Goal: Task Accomplishment & Management: Complete application form

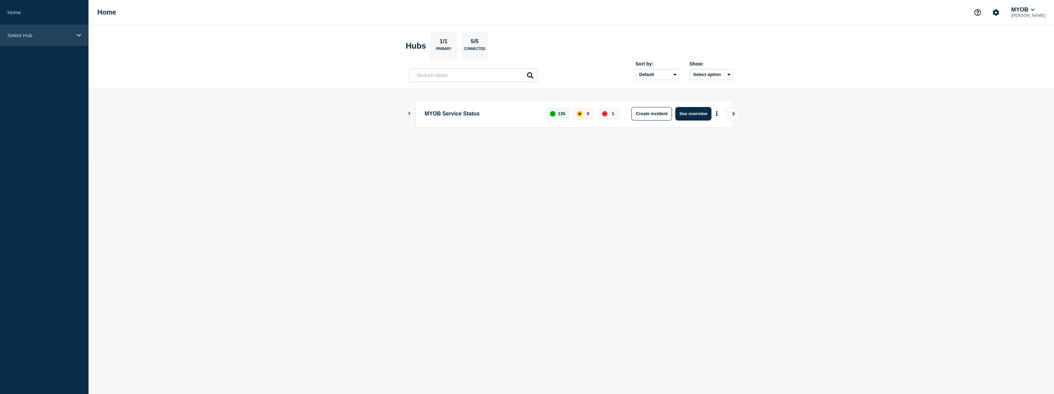
click at [27, 40] on div "Select Hub" at bounding box center [44, 35] width 88 height 21
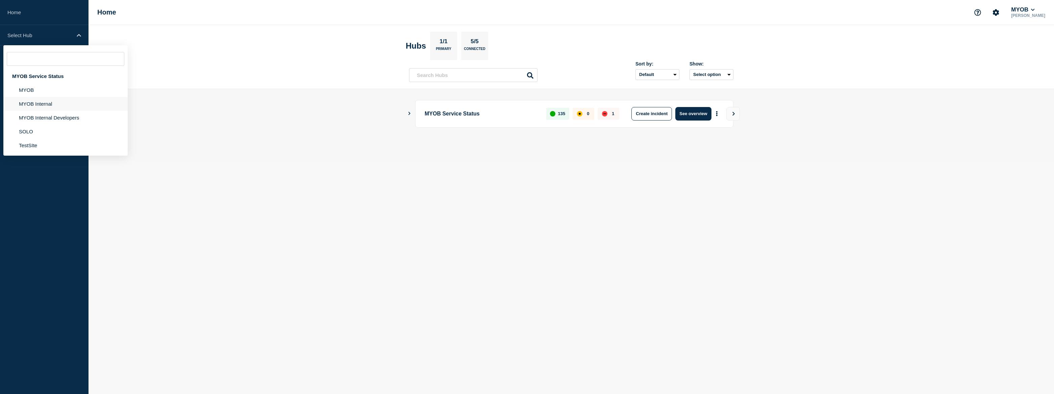
click at [40, 111] on li "MYOB Internal" at bounding box center [65, 118] width 124 height 14
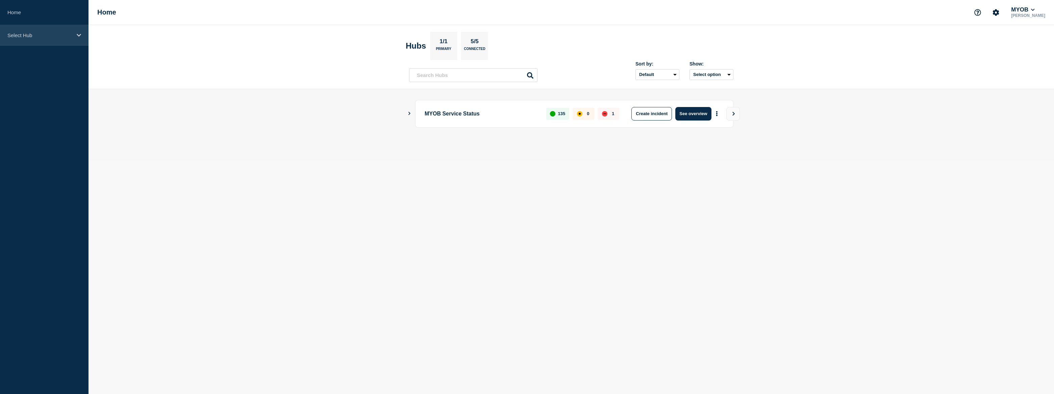
click at [29, 38] on div "Select Hub" at bounding box center [44, 35] width 88 height 21
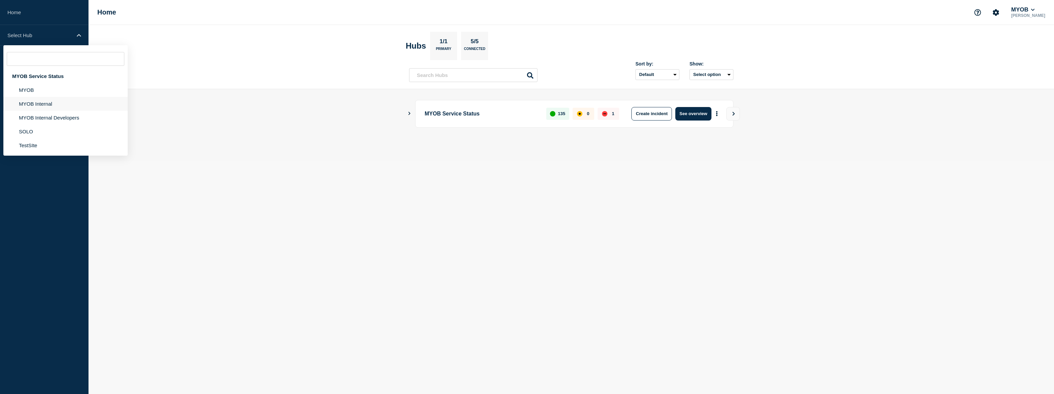
click at [48, 111] on li "MYOB Internal" at bounding box center [65, 118] width 124 height 14
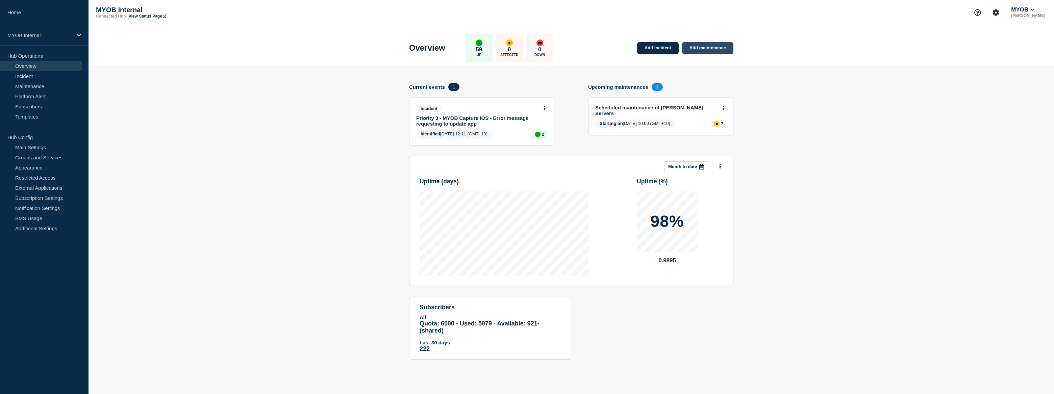
click at [723, 46] on link "Add maintenance" at bounding box center [707, 48] width 51 height 12
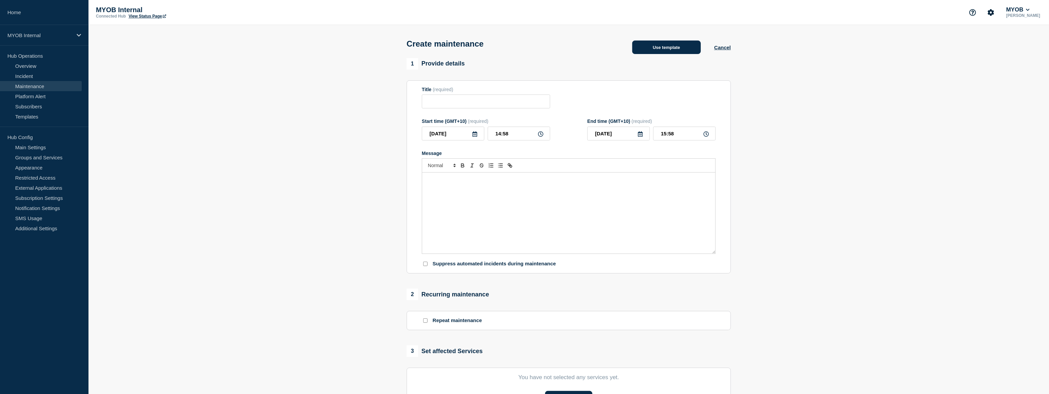
click at [658, 54] on button "Use template" at bounding box center [666, 48] width 69 height 14
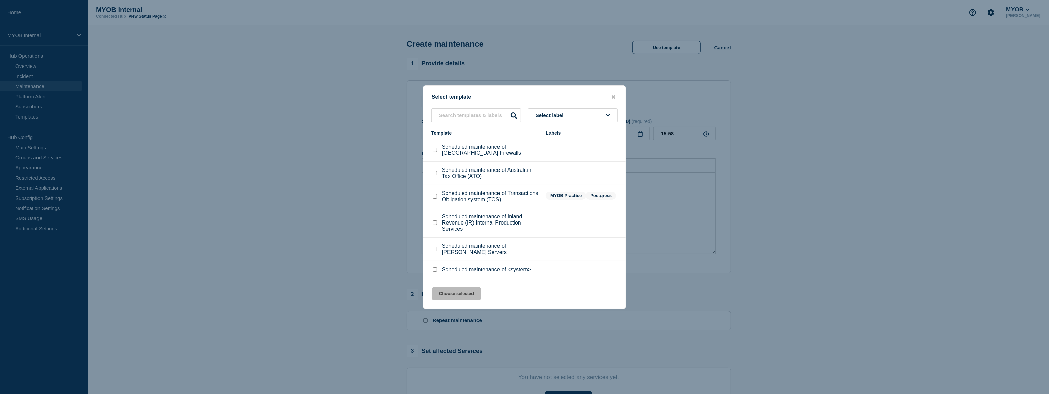
click at [435, 272] on input "Scheduled maintenance of <system> checkbox" at bounding box center [435, 270] width 4 height 4
checkbox input "true"
click at [477, 296] on button "Choose selected" at bounding box center [457, 294] width 50 height 14
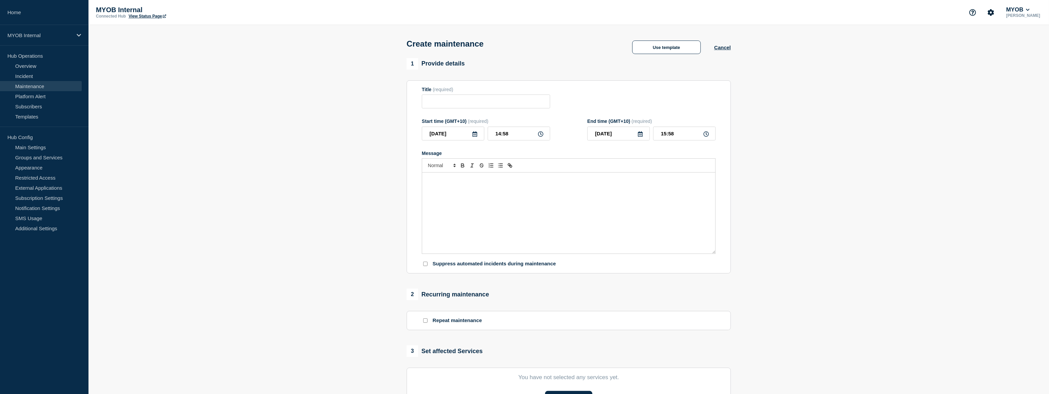
type input "Scheduled maintenance of <system>"
type input "16:58"
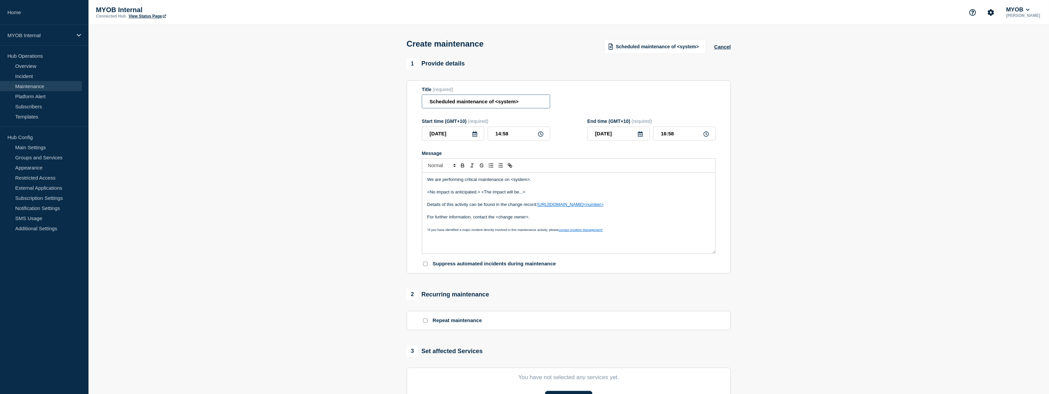
drag, startPoint x: 527, startPoint y: 103, endPoint x: 496, endPoint y: 102, distance: 31.8
click at [496, 102] on input "Scheduled maintenance of <system>" at bounding box center [486, 102] width 128 height 14
type input "Scheduled maintenance of MYOB Practice Management"
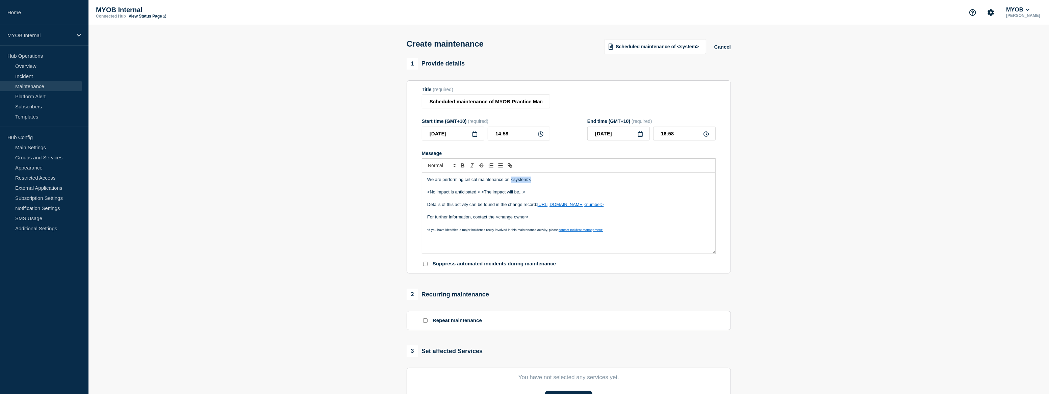
drag, startPoint x: 531, startPoint y: 181, endPoint x: 511, endPoint y: 182, distance: 19.3
click at [511, 182] on p "We are performing critical maintenance on <system>." at bounding box center [568, 180] width 283 height 6
drag, startPoint x: 530, startPoint y: 196, endPoint x: 426, endPoint y: 194, distance: 104.4
click at [426, 194] on div "We are performing critical maintenance on MYOB Practice Management services. <N…" at bounding box center [568, 213] width 293 height 81
drag, startPoint x: 569, startPoint y: 193, endPoint x: 418, endPoint y: 193, distance: 151.3
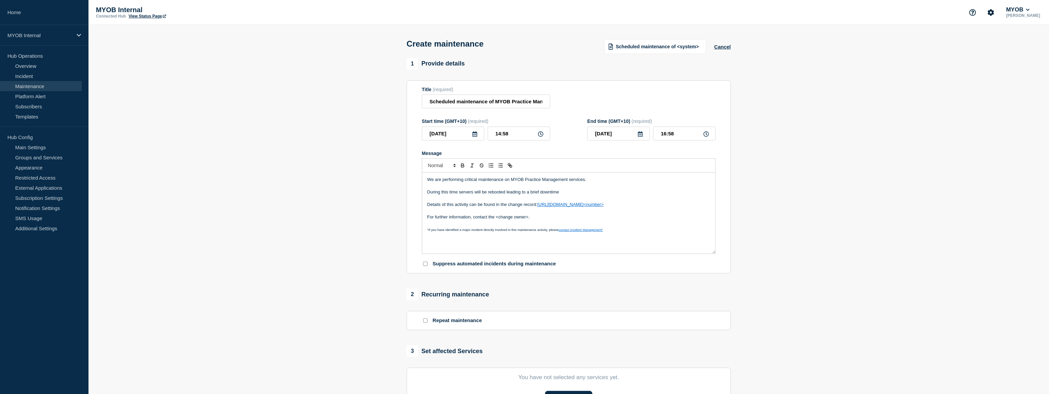
click at [418, 193] on section "Title (required) Scheduled maintenance of MYOB Practice Management Start time (…" at bounding box center [569, 177] width 324 height 194
drag, startPoint x: 461, startPoint y: 196, endPoint x: 445, endPoint y: 190, distance: 17.5
click at [445, 189] on p "Message" at bounding box center [568, 186] width 283 height 6
drag, startPoint x: 445, startPoint y: 192, endPoint x: 454, endPoint y: 194, distance: 9.3
click at [445, 192] on p "During this maintince, a" at bounding box center [568, 192] width 283 height 6
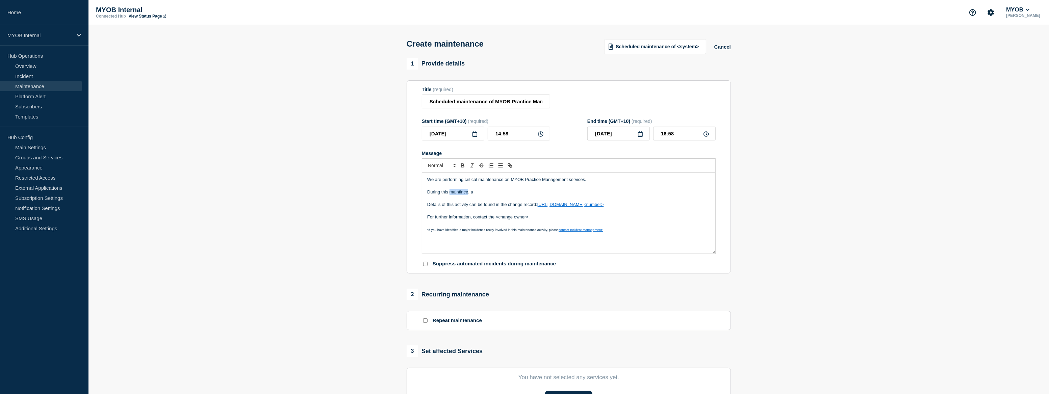
click at [462, 195] on p "During this maintince, a" at bounding box center [568, 192] width 283 height 6
click at [486, 193] on p "During this maintenance, a" at bounding box center [568, 192] width 283 height 6
click at [483, 193] on p "During this maintenance, a" at bounding box center [568, 192] width 283 height 6
drag, startPoint x: 565, startPoint y: 193, endPoint x: 521, endPoint y: 194, distance: 43.9
click at [521, 194] on p "During this maintenance, customers sites will be unavaiab;le from a b" at bounding box center [568, 192] width 283 height 6
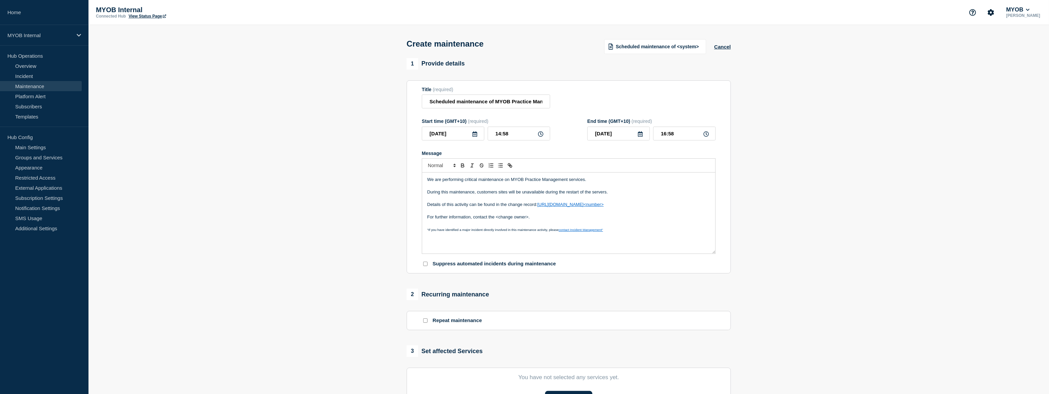
drag, startPoint x: 610, startPoint y: 194, endPoint x: 427, endPoint y: 194, distance: 183.7
click at [427, 194] on div "We are performing critical maintenance on MYOB Practice Management services. Du…" at bounding box center [568, 213] width 293 height 81
copy p "During this maintenance, customers sites will be unavailable during the restart…"
drag, startPoint x: 535, startPoint y: 219, endPoint x: 497, endPoint y: 217, distance: 38.9
click at [497, 217] on p "For further information, contact the <change owner>." at bounding box center [568, 217] width 283 height 6
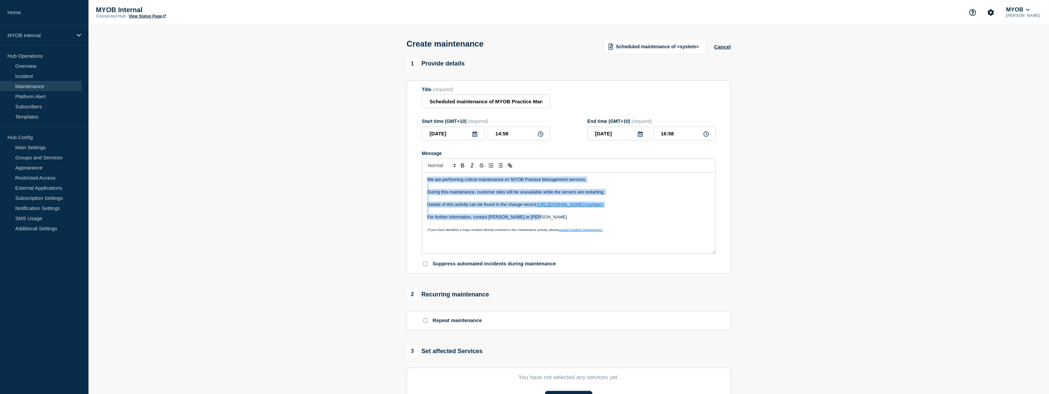
drag, startPoint x: 543, startPoint y: 218, endPoint x: 424, endPoint y: 173, distance: 127.9
click at [424, 173] on div "We are performing critical maintenance on MYOB Practice Management services. Du…" at bounding box center [569, 206] width 294 height 96
copy div "We are performing critical maintenance on MYOB Practice Management services. Du…"
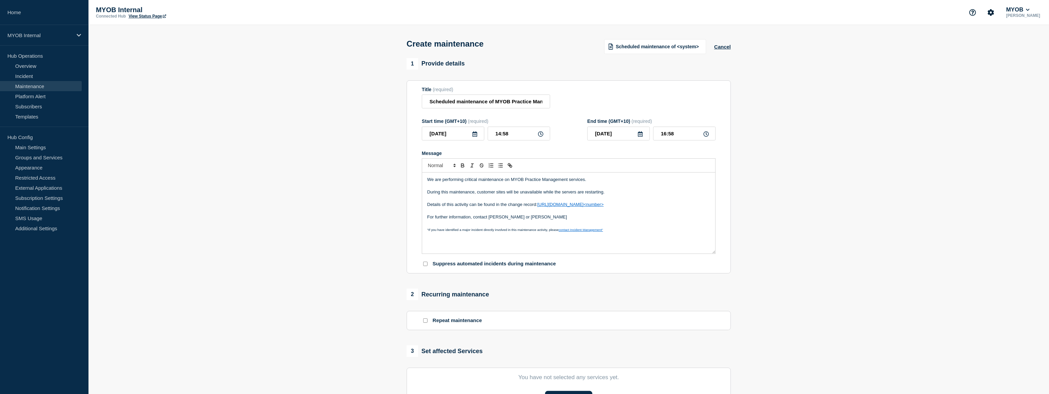
click at [277, 217] on section "1 Provide details Title (required) Scheduled maintenance of MYOB Practice Manag…" at bounding box center [568, 292] width 961 height 469
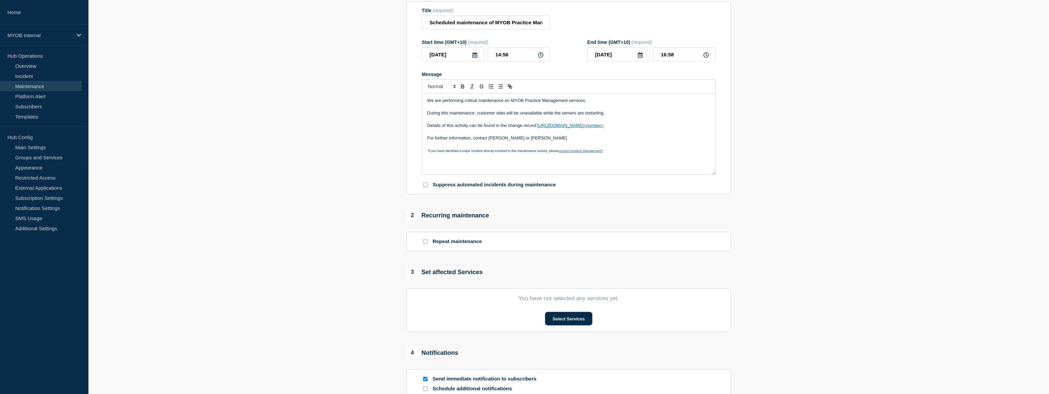
scroll to position [92, 0]
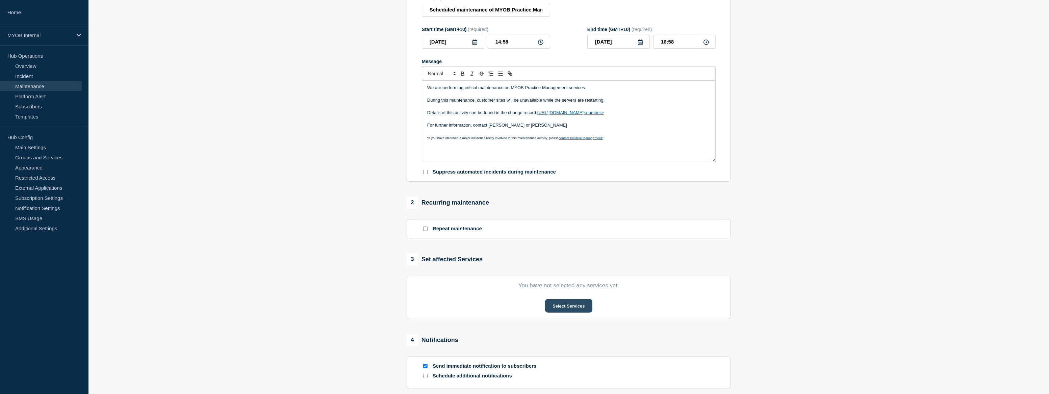
click at [561, 307] on button "Select Services" at bounding box center [568, 306] width 47 height 14
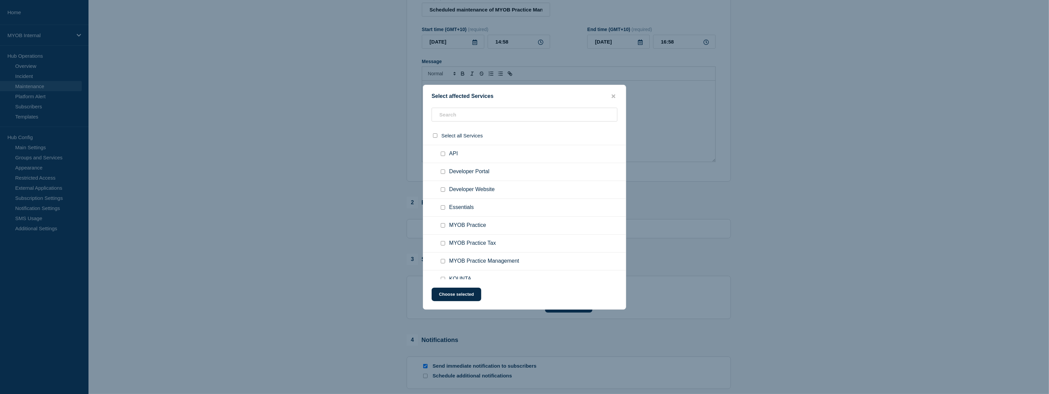
scroll to position [522, 0]
click at [440, 226] on div at bounding box center [444, 222] width 10 height 7
click at [442, 224] on input "MYOB Practice Management checkbox" at bounding box center [443, 222] width 4 height 4
checkbox input "true"
click at [466, 298] on button "Choose selected" at bounding box center [457, 295] width 50 height 14
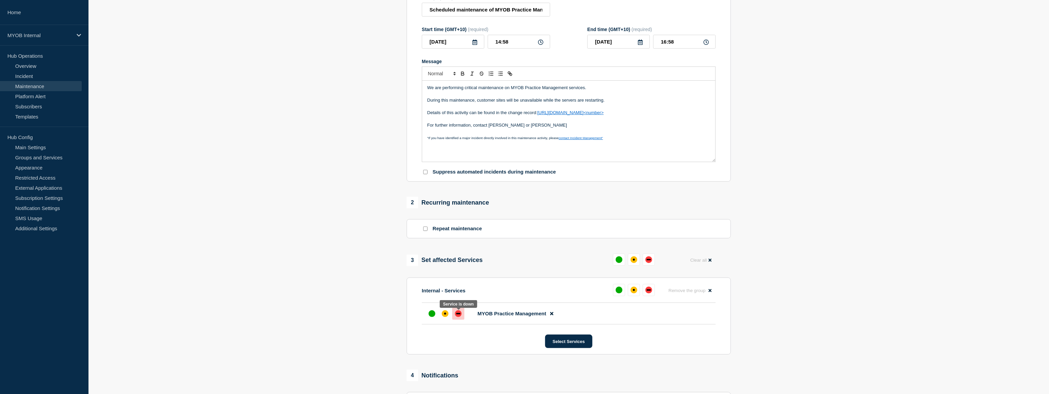
click at [459, 314] on div "down" at bounding box center [458, 313] width 4 height 1
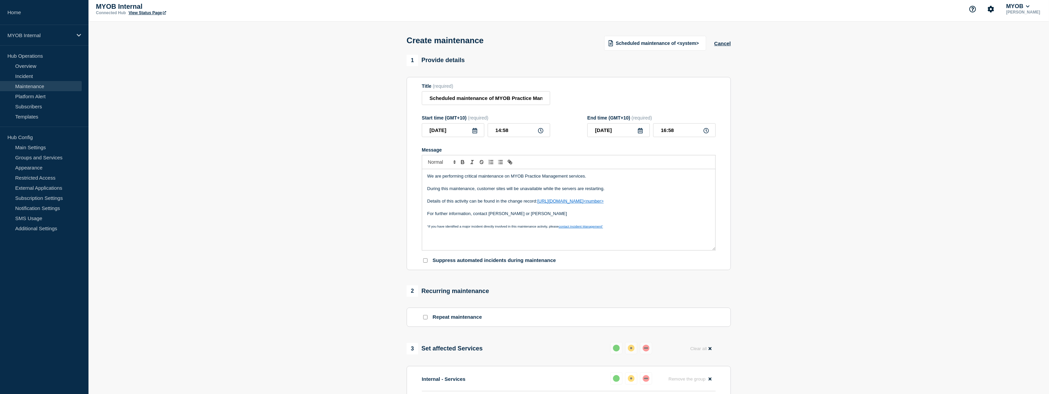
scroll to position [0, 0]
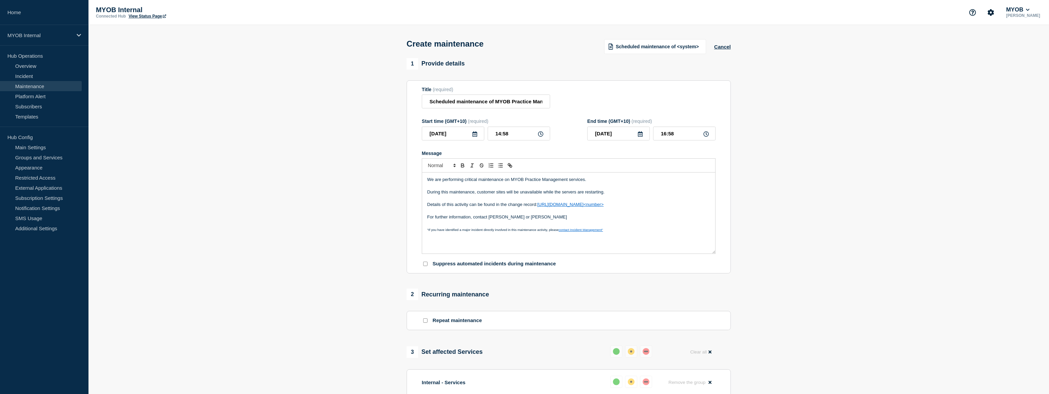
click at [477, 135] on icon at bounding box center [474, 133] width 5 height 5
click at [475, 209] on div "21" at bounding box center [475, 208] width 9 height 9
click at [515, 135] on input "14:58" at bounding box center [519, 134] width 62 height 14
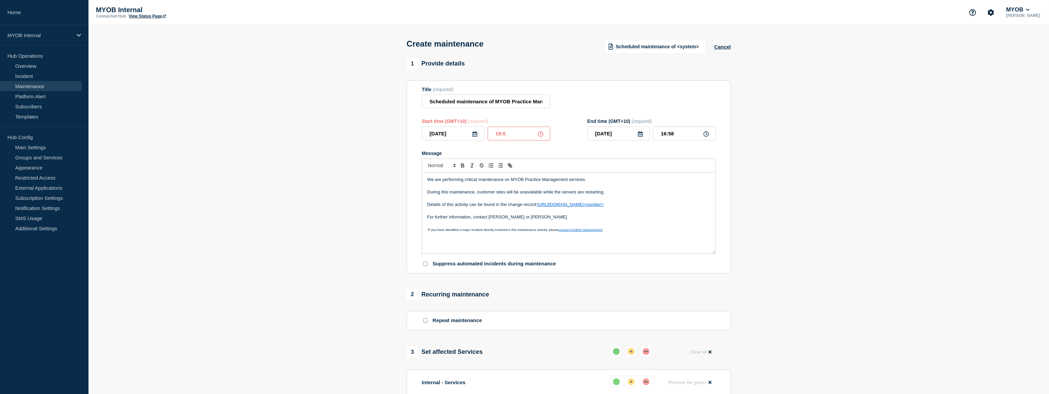
type input "19:00"
type input "21:00"
click at [905, 159] on section "1 Provide details Title (required) Scheduled maintenance of MYOB Practice Manag…" at bounding box center [568, 310] width 961 height 504
drag, startPoint x: 644, startPoint y: 206, endPoint x: 537, endPoint y: 207, distance: 106.7
click at [537, 207] on p "Details of this activity can be found in the change record: https://helpme.myob…" at bounding box center [568, 205] width 283 height 6
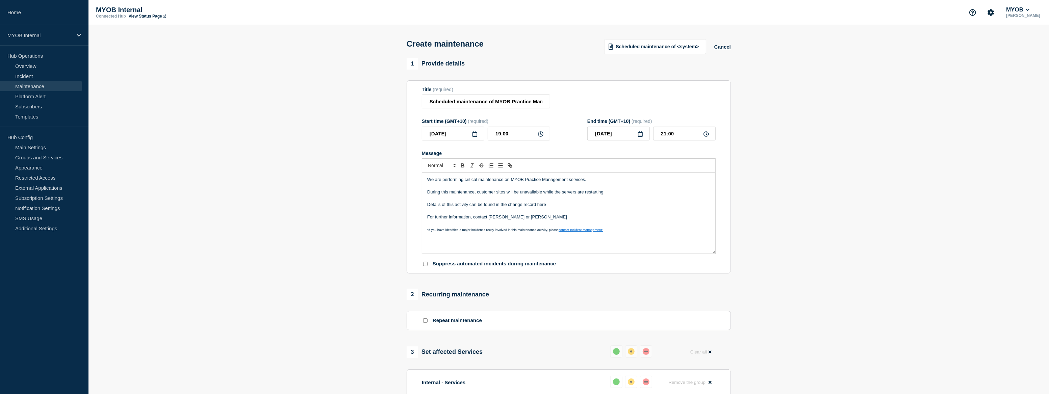
click at [544, 207] on p "Details of this activity can be found in the change record here" at bounding box center [568, 205] width 283 height 6
paste input "ttps://arlive.atlassian.net/browse/CPD-327"
type input "https://arlive.atlassian.net/browse/CPD-327"
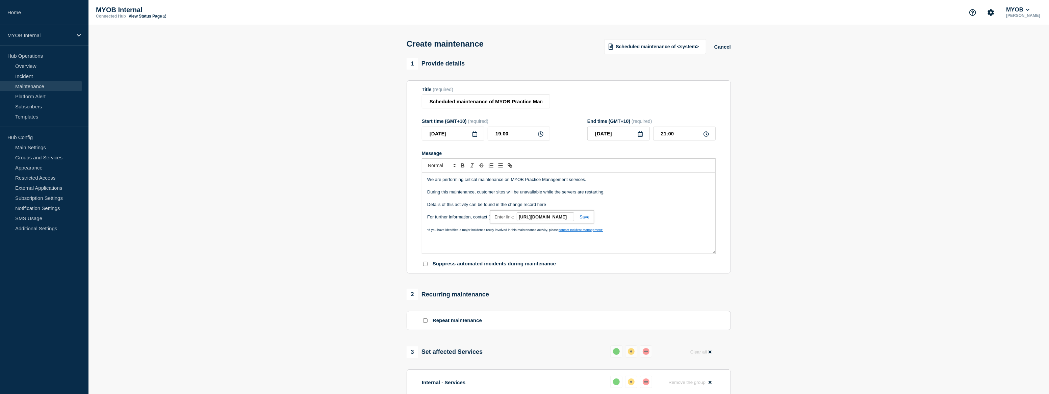
scroll to position [0, 0]
click at [586, 219] on link at bounding box center [582, 216] width 16 height 5
click at [771, 186] on section "1 Provide details Title (required) Scheduled maintenance of MYOB Practice Manag…" at bounding box center [568, 310] width 961 height 504
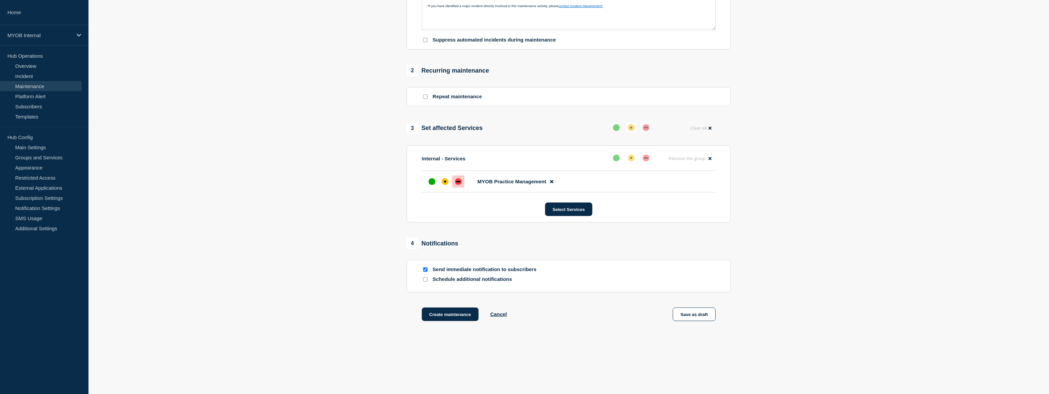
scroll to position [230, 0]
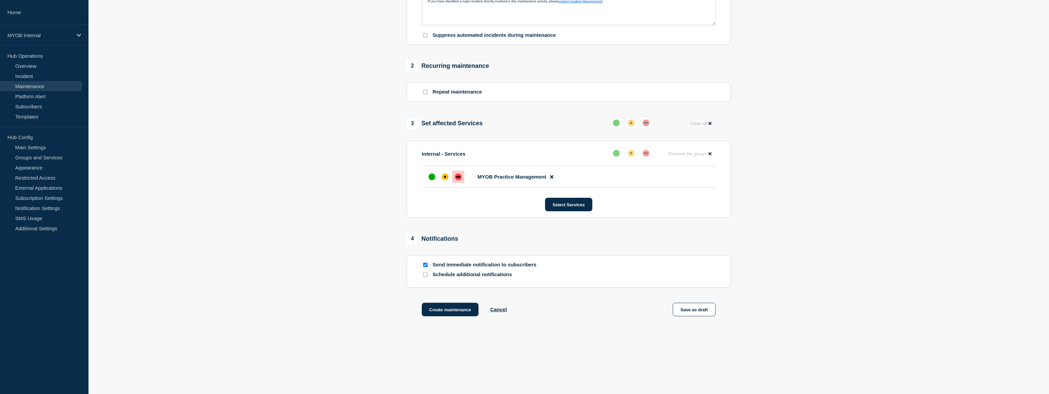
click at [480, 277] on p "Schedule additional notifications" at bounding box center [487, 275] width 108 height 6
click at [427, 276] on input "Schedule additional notifications" at bounding box center [425, 275] width 4 height 4
checkbox input "true"
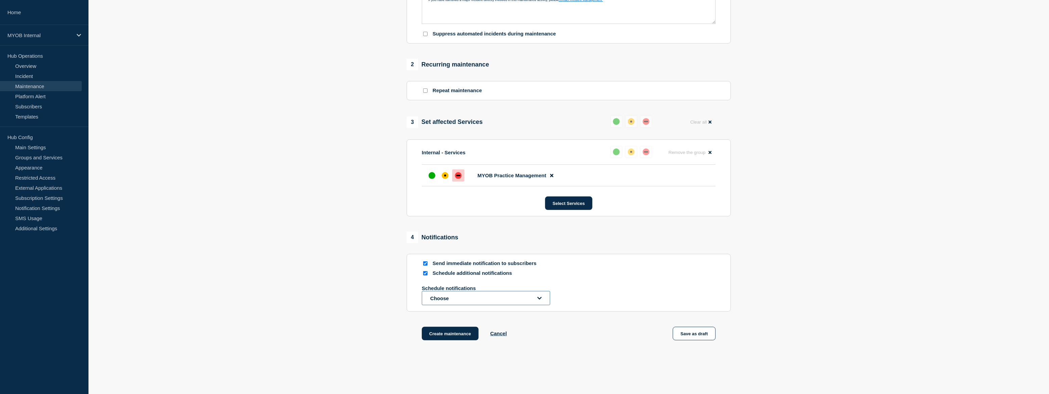
click at [450, 303] on button "Choose" at bounding box center [486, 298] width 128 height 14
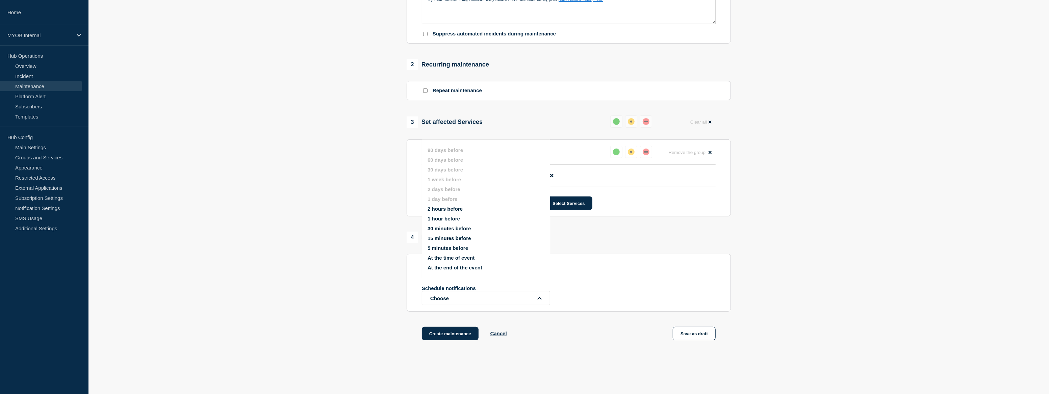
click at [455, 210] on button "2 hours before" at bounding box center [445, 209] width 35 height 6
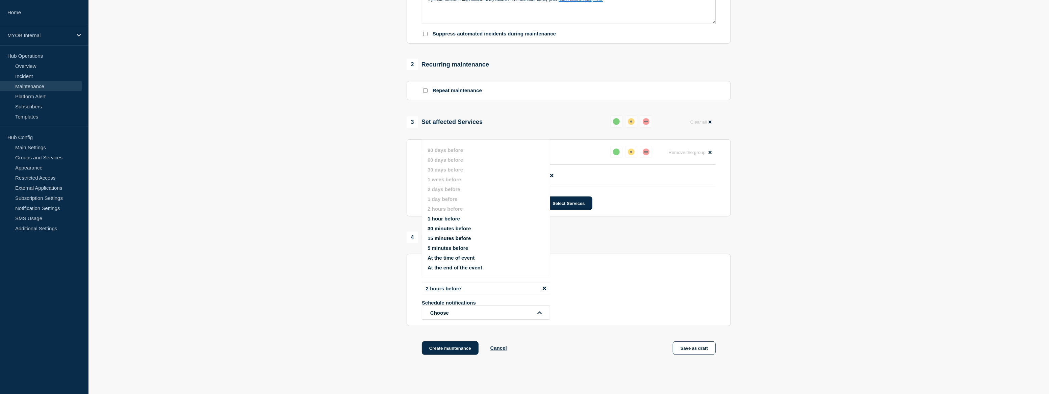
click at [795, 301] on section "1 Provide details Title (required) Scheduled maintenance of MYOB Practice Manag…" at bounding box center [568, 100] width 961 height 544
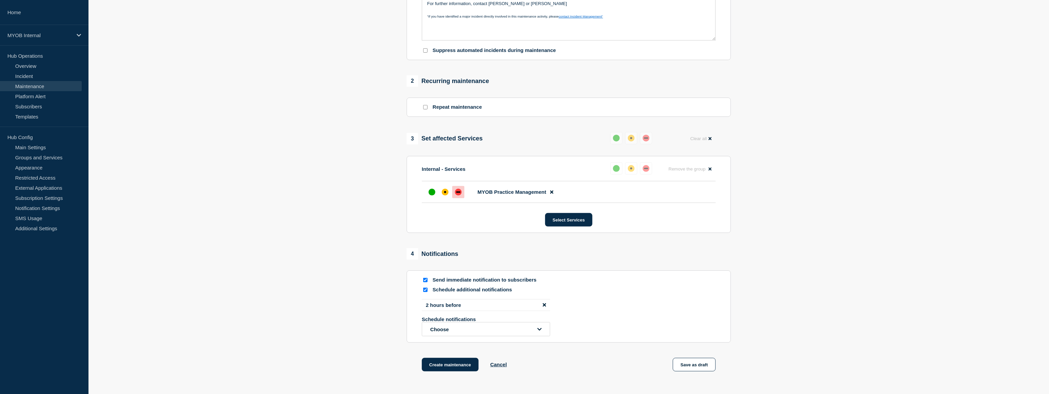
scroll to position [270, 0]
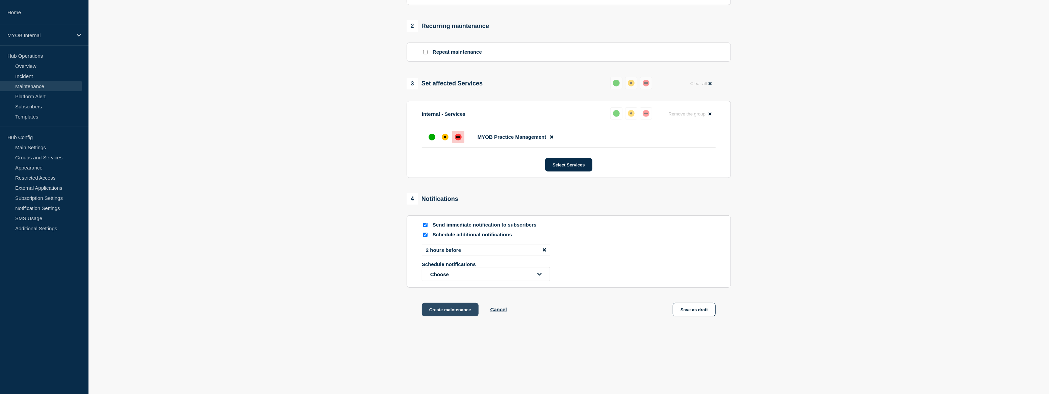
click at [456, 311] on button "Create maintenance" at bounding box center [450, 310] width 57 height 14
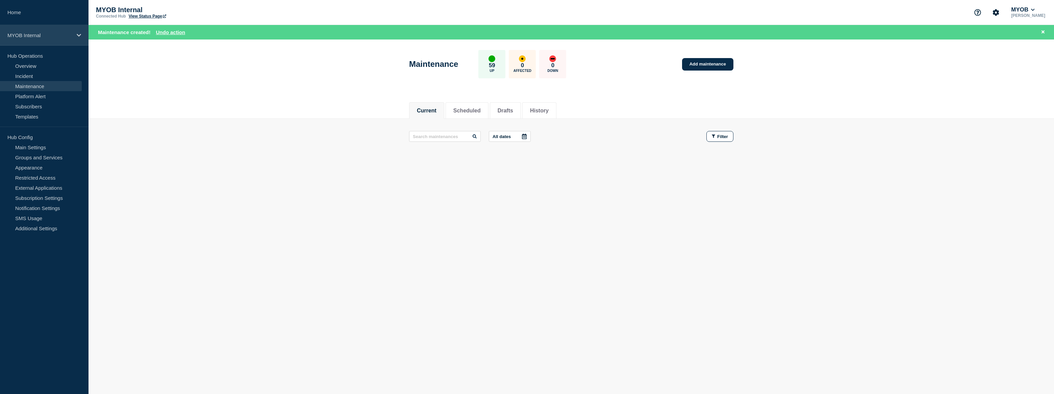
click at [44, 36] on p "MYOB Internal" at bounding box center [39, 35] width 65 height 6
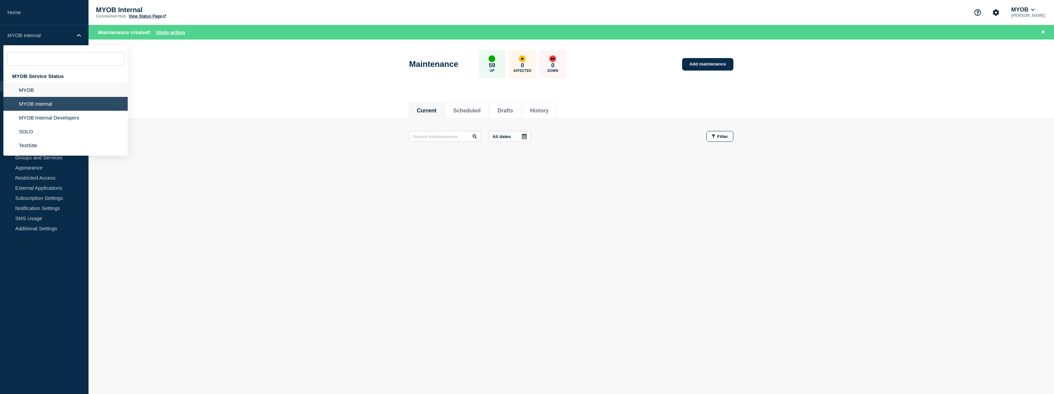
click at [52, 97] on li "MYOB" at bounding box center [65, 104] width 124 height 14
